Goal: Task Accomplishment & Management: Use online tool/utility

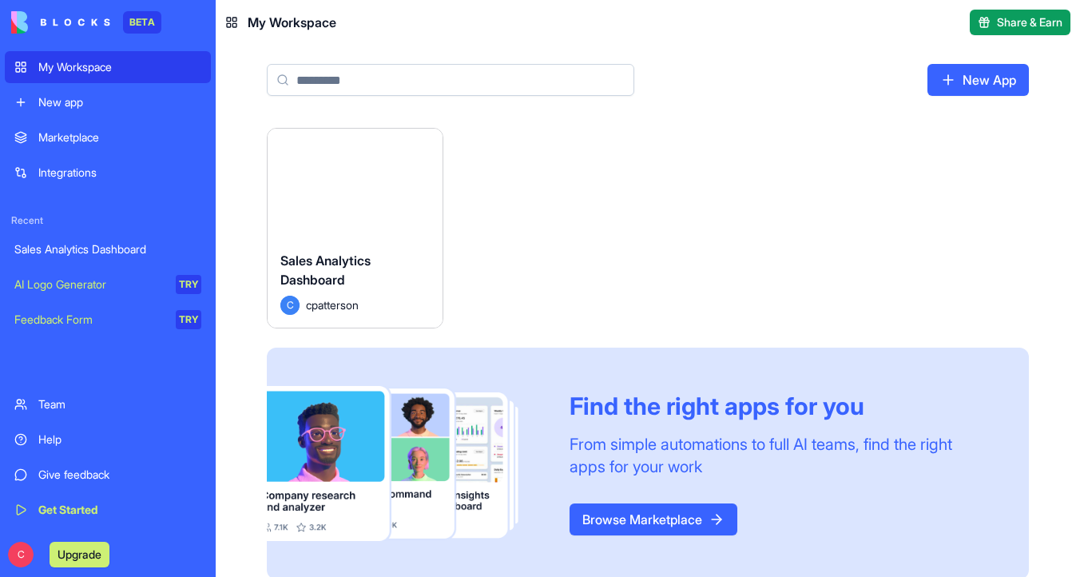
click at [351, 210] on div "Launch" at bounding box center [355, 183] width 175 height 109
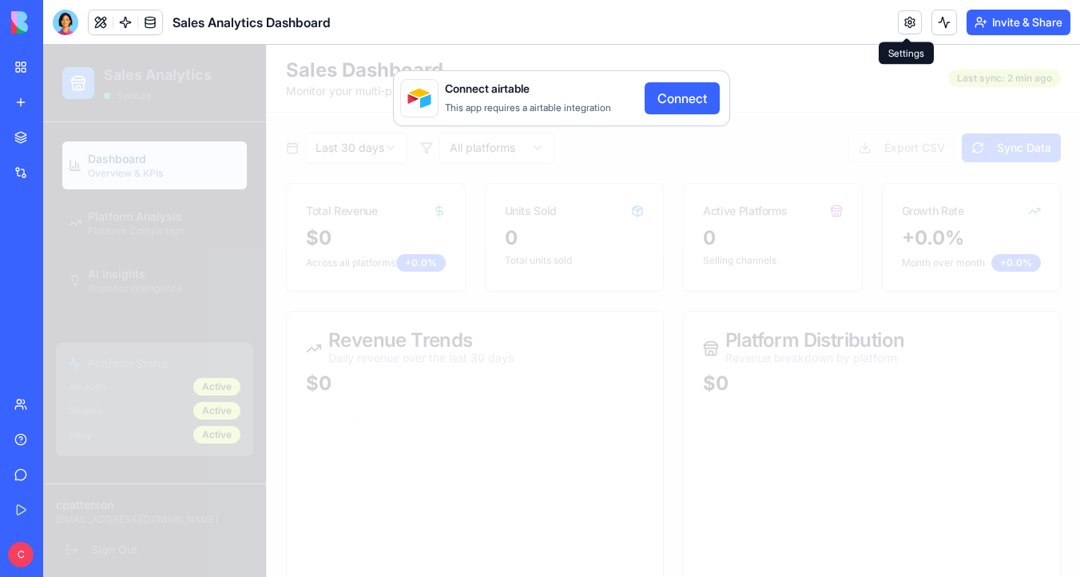
click at [912, 22] on link at bounding box center [910, 22] width 24 height 24
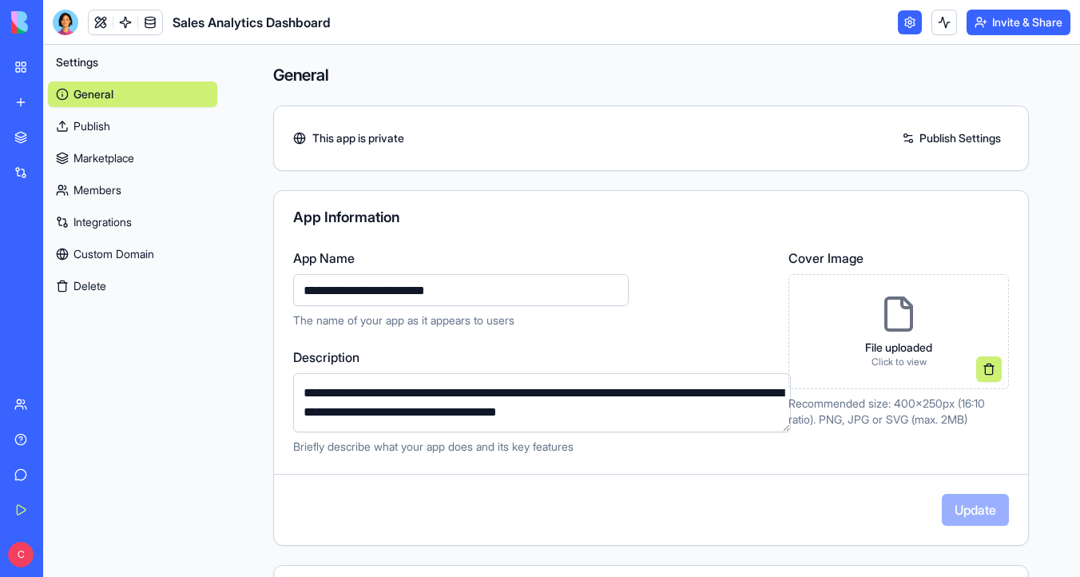
scroll to position [10, 0]
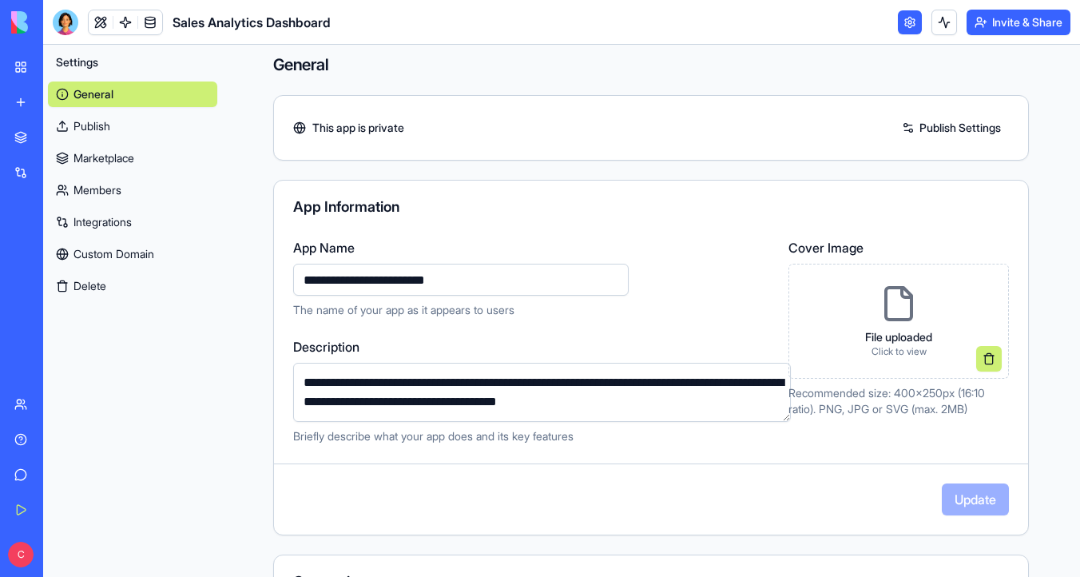
click at [125, 216] on link "Integrations" at bounding box center [132, 222] width 169 height 26
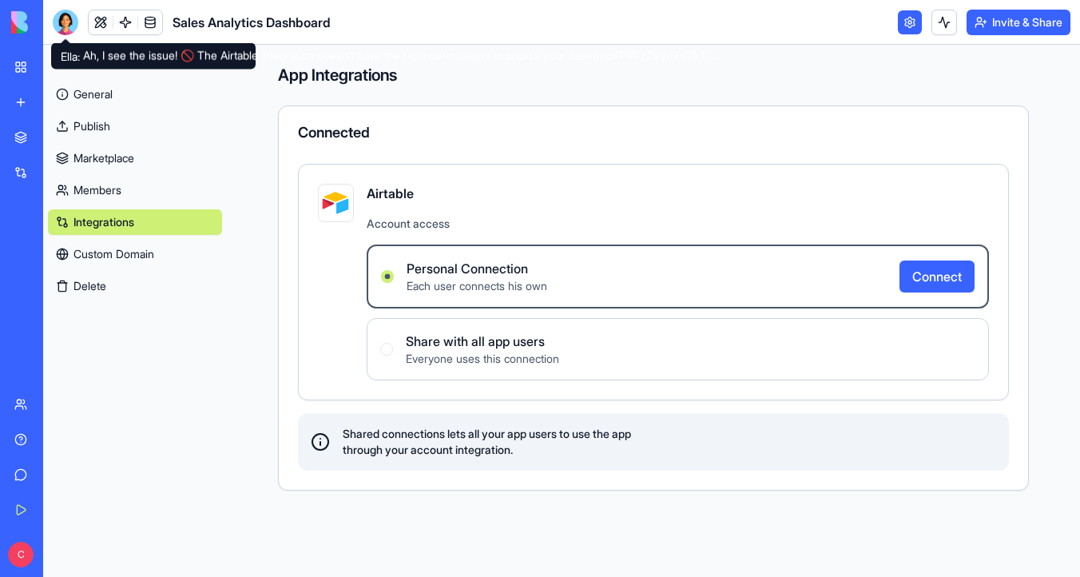
click at [64, 26] on div at bounding box center [66, 23] width 26 height 26
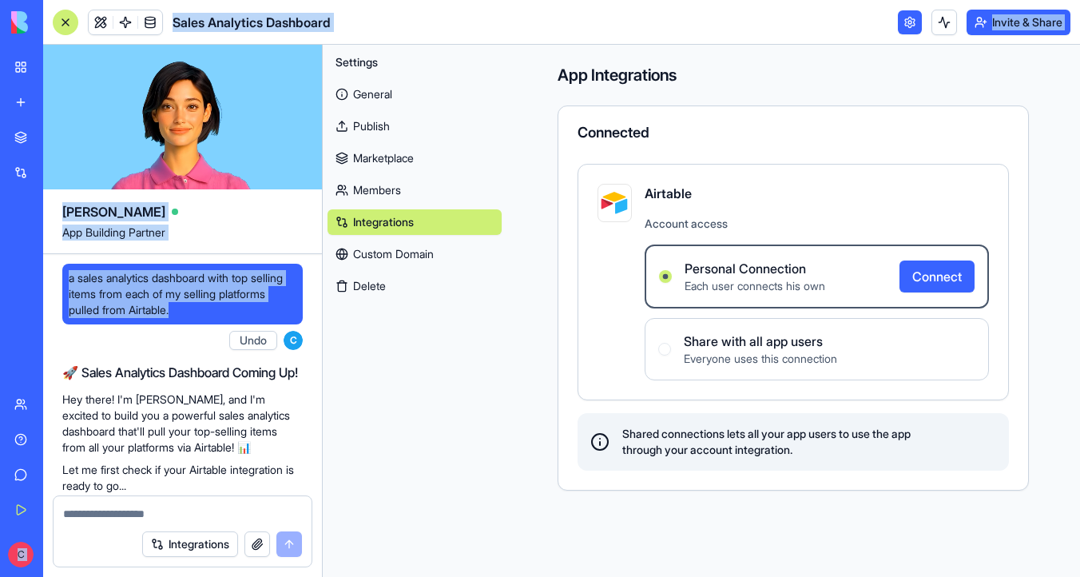
drag, startPoint x: 231, startPoint y: 308, endPoint x: 38, endPoint y: 272, distance: 196.6
click at [38, 272] on div "BETA My Workspace New app Marketplace Integrations Recent Sales Analytics Dashb…" at bounding box center [540, 288] width 1080 height 577
click at [129, 299] on span "a sales analytics dashboard with top selling items from each of my selling plat…" at bounding box center [183, 294] width 228 height 48
